Goal: Task Accomplishment & Management: Use online tool/utility

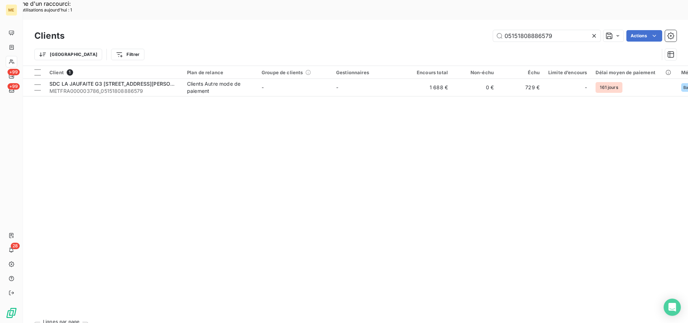
drag, startPoint x: 559, startPoint y: 14, endPoint x: 445, endPoint y: 15, distance: 114.6
click at [445, 30] on div "05151808886579 Actions" at bounding box center [374, 35] width 603 height 11
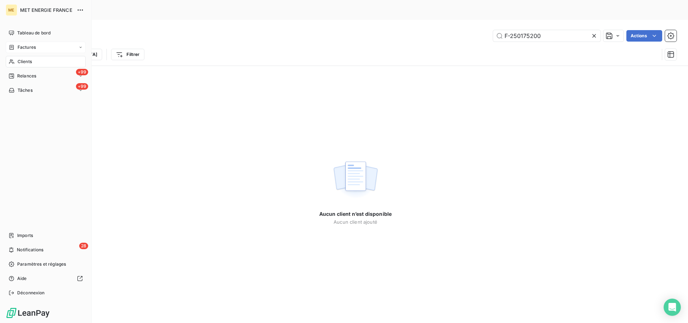
type input "F-250175200"
click at [23, 46] on span "Factures" at bounding box center [27, 47] width 18 height 6
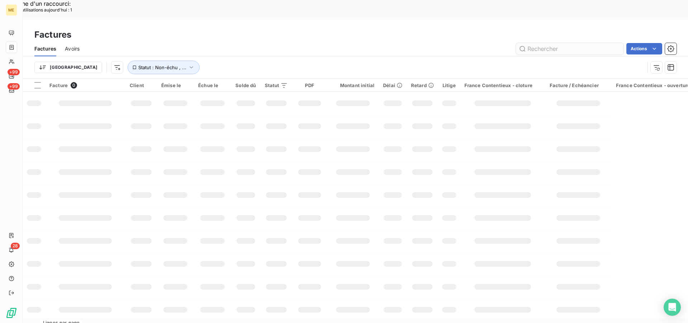
click at [580, 43] on input "text" at bounding box center [569, 48] width 107 height 11
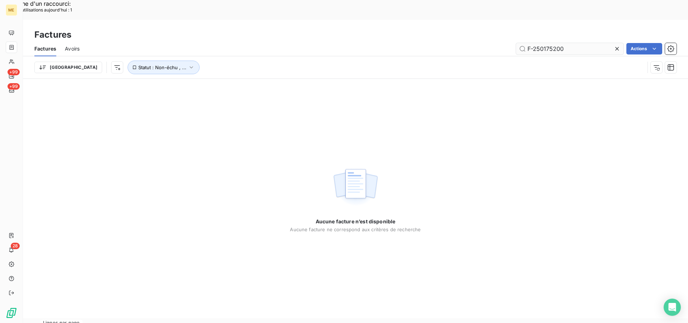
click at [570, 43] on input "F-250175200" at bounding box center [569, 48] width 107 height 11
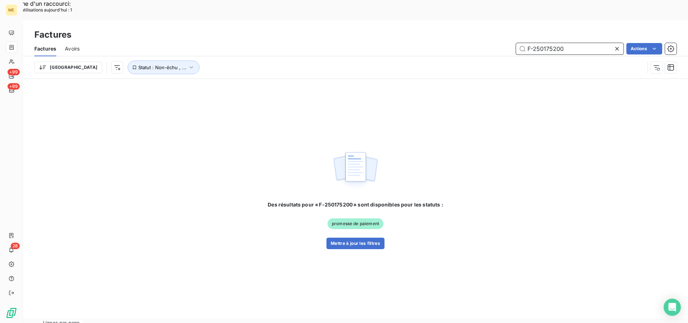
drag, startPoint x: 562, startPoint y: 30, endPoint x: 500, endPoint y: 23, distance: 62.1
click at [500, 41] on div "Factures Avoirs F-250175200 Actions" at bounding box center [355, 48] width 665 height 15
paste input "METFRA000008232"
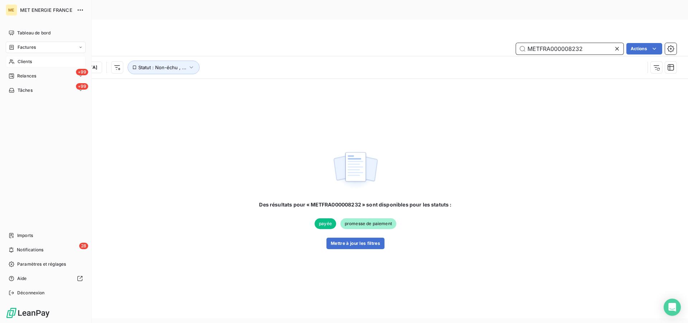
type input "METFRA000008232"
click at [17, 59] on div "Clients" at bounding box center [46, 61] width 80 height 11
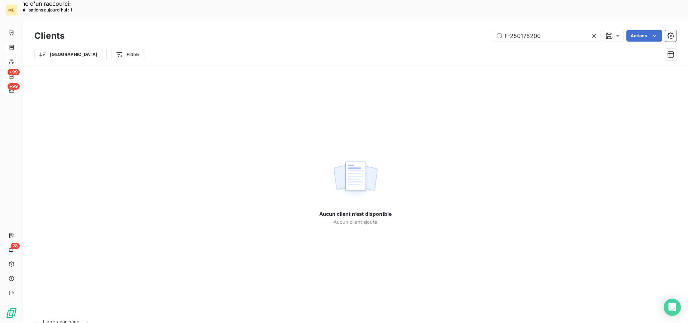
drag, startPoint x: 571, startPoint y: 14, endPoint x: 452, endPoint y: -1, distance: 119.2
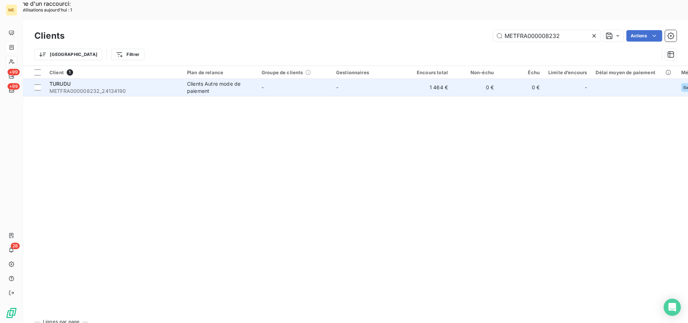
type input "METFRA000008232"
click at [91, 87] on span "METFRA000008232_24134190" at bounding box center [113, 90] width 129 height 7
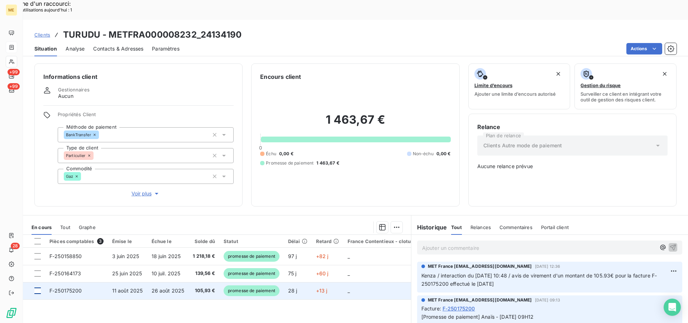
click at [38, 287] on div at bounding box center [37, 290] width 6 height 6
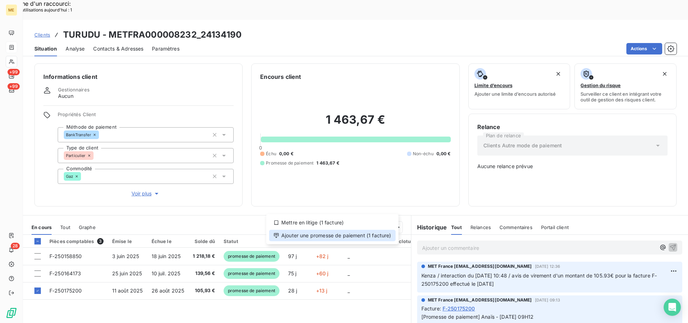
click at [351, 234] on div "Ajouter une promesse de paiement (1 facture)" at bounding box center [332, 235] width 126 height 11
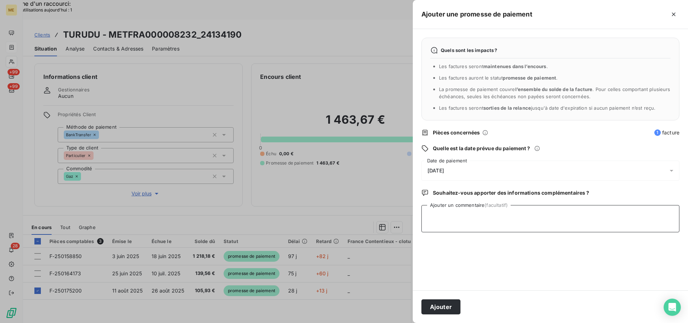
drag, startPoint x: 489, startPoint y: 213, endPoint x: 486, endPoint y: 208, distance: 6.0
click at [489, 213] on textarea "Ajouter un commentaire (facultatif)" at bounding box center [550, 218] width 258 height 27
click at [444, 168] on span "[DATE]" at bounding box center [435, 171] width 16 height 6
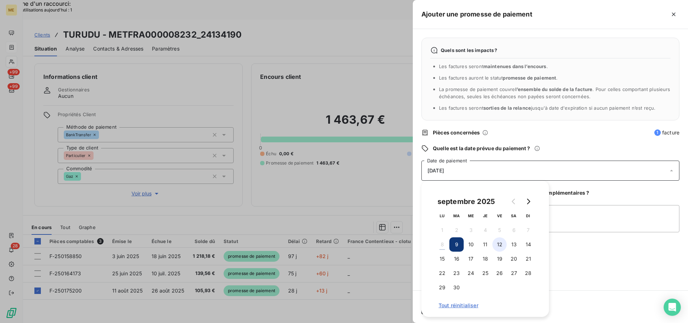
click at [499, 241] on button "12" at bounding box center [499, 244] width 14 height 14
click at [575, 206] on textarea "Ajouter un commentaire (facultatif)" at bounding box center [550, 218] width 258 height 27
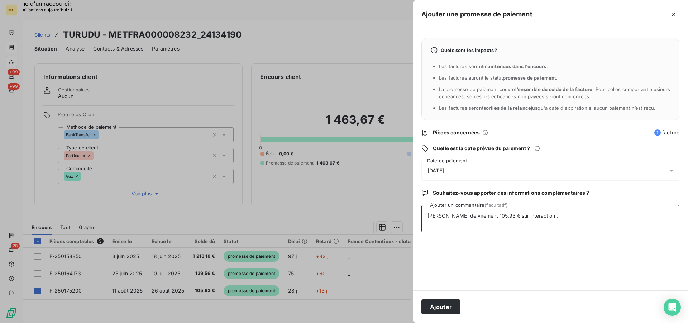
paste textarea "[URL][DOMAIN_NAME]"
click at [548, 212] on textarea "[PERSON_NAME] de virement 105,93 € sur interaction : [URL][DOMAIN_NAME]" at bounding box center [550, 218] width 258 height 27
type textarea "[PERSON_NAME] de virement 105,93 € sur interaction du 05/09 : [URL][DOMAIN_NAME]"
click at [443, 310] on button "Ajouter" at bounding box center [440, 306] width 39 height 15
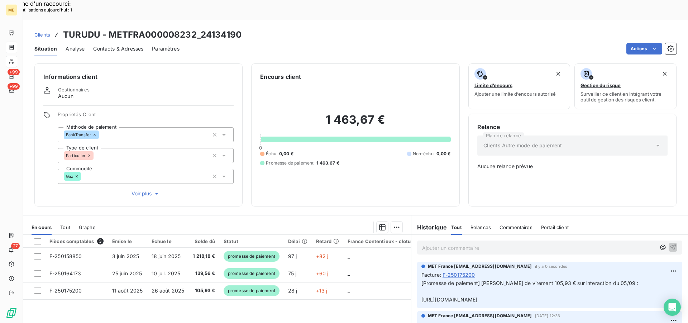
click at [43, 32] on span "Clients" at bounding box center [42, 35] width 16 height 6
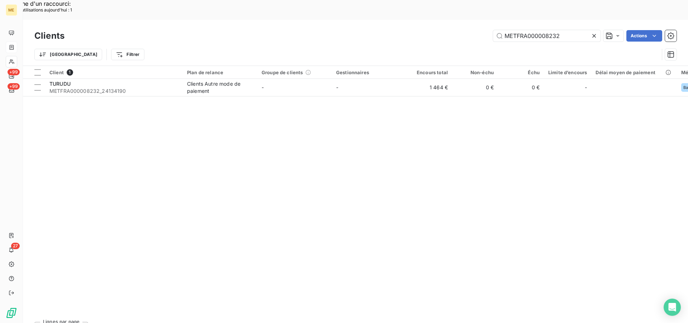
drag, startPoint x: 577, startPoint y: 17, endPoint x: 463, endPoint y: 17, distance: 113.9
click at [463, 30] on div "METFRA000008232 Actions" at bounding box center [374, 35] width 603 height 11
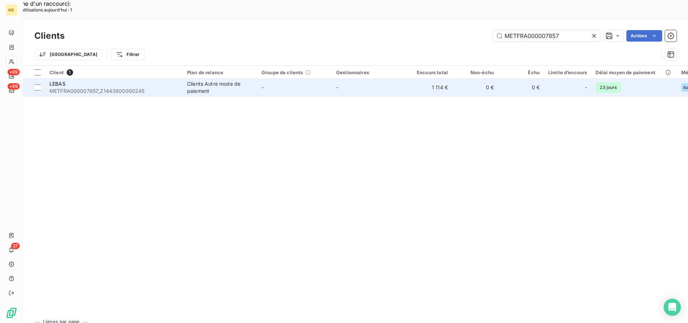
type input "METFRA000007857"
click at [154, 80] on div "LEBAS" at bounding box center [113, 83] width 129 height 7
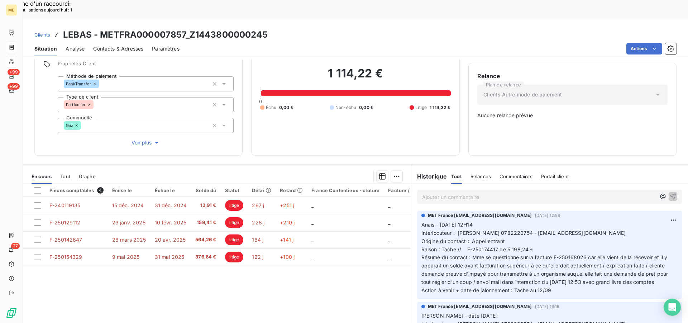
click at [459, 192] on p "Ajouter un commentaire ﻿" at bounding box center [539, 196] width 234 height 9
click at [486, 192] on p "Avis de virement 300 €" at bounding box center [539, 196] width 234 height 8
click at [560, 192] on p "Avis de virement 300 € envoyé le 05/09 sur interaction" at bounding box center [539, 196] width 234 height 8
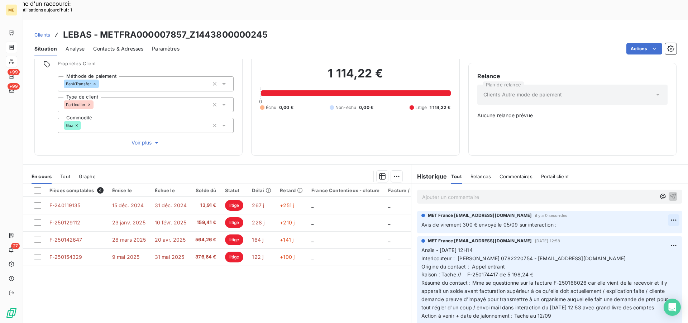
click at [648, 214] on div "Editer" at bounding box center [645, 215] width 40 height 11
click at [586, 221] on p "Avis de virement 300 € envoyé le 05/09 sur interaction :" at bounding box center [544, 225] width 246 height 8
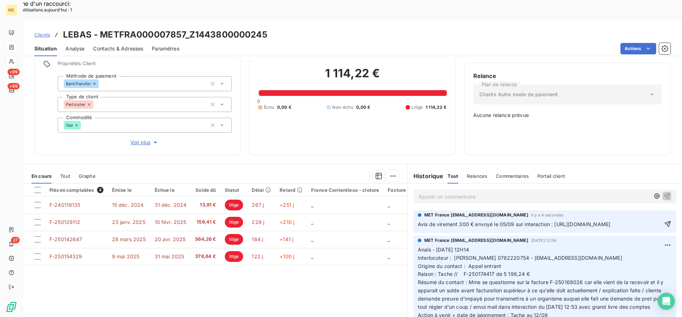
scroll to position [0, 17]
drag, startPoint x: 651, startPoint y: 206, endPoint x: 700, endPoint y: 209, distance: 48.8
click at [0, 0] on lt-div at bounding box center [0, 0] width 0 height 0
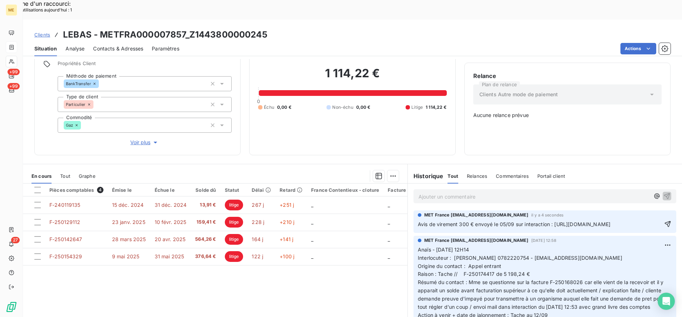
click at [586, 260] on p "Anaïs - [DATE] 12H14 Interlocuteur : [PERSON_NAME] 0782220754 - [EMAIL_ADDRESS]…" at bounding box center [545, 283] width 254 height 74
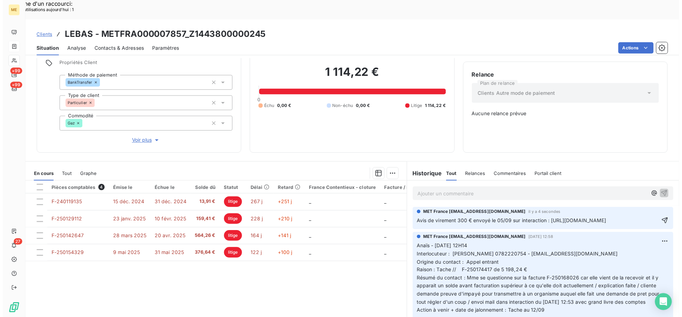
scroll to position [0, 0]
